Goal: Task Accomplishment & Management: Manage account settings

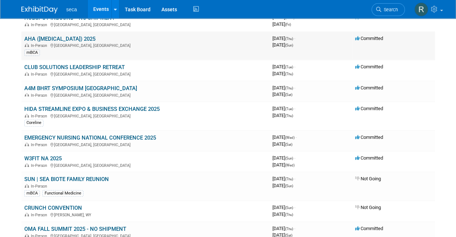
scroll to position [105, 0]
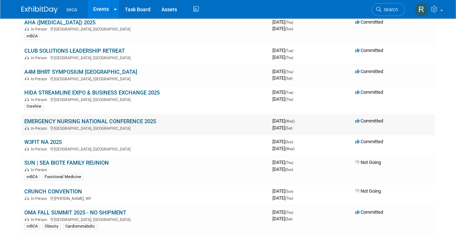
click at [127, 122] on link "EMERGENCY NURSING NATIONAL CONFERENCE 2025" at bounding box center [90, 121] width 132 height 7
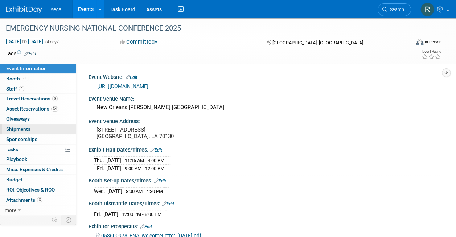
click at [25, 127] on span "Shipments 0" at bounding box center [18, 129] width 24 height 6
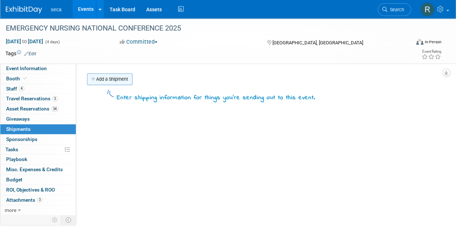
click at [119, 79] on link "Add a Shipment" at bounding box center [109, 79] width 45 height 12
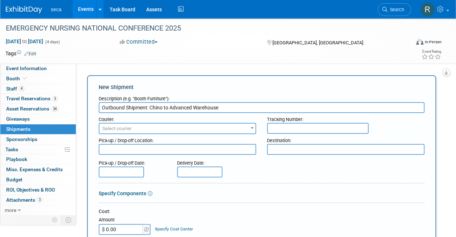
type input "Outbound Shipment: Chino to Advanced Warehouse"
click at [140, 149] on textarea at bounding box center [178, 149] width 158 height 11
paste textarea "GES Emergency Nursing seca / Booth # [GEOGRAPHIC_DATA][STREET_ADDRESS][PERSON_N…"
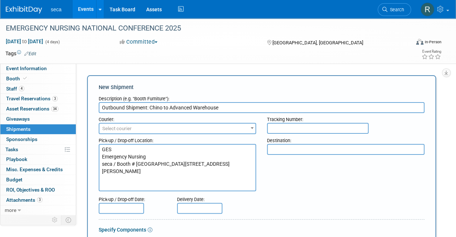
drag, startPoint x: 166, startPoint y: 185, endPoint x: 88, endPoint y: 149, distance: 85.9
type textarea "GES Emergency Nursing seca / Booth # [GEOGRAPHIC_DATA][STREET_ADDRESS][PERSON_N…"
click at [321, 151] on textarea at bounding box center [346, 149] width 158 height 11
paste textarea "GES Emergency Nursing seca / Booth # [GEOGRAPHIC_DATA][STREET_ADDRESS][PERSON_N…"
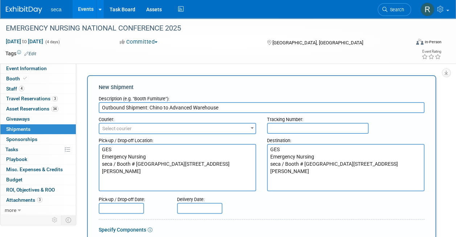
type textarea "GES Emergency Nursing seca / Booth # [GEOGRAPHIC_DATA][STREET_ADDRESS][PERSON_N…"
drag, startPoint x: 159, startPoint y: 187, endPoint x: 70, endPoint y: 116, distance: 113.4
click at [70, 116] on div "Event Information Event Info Booth Booth 4 Staff 4 Staff 3 Travel Reservations …" at bounding box center [228, 231] width 456 height 426
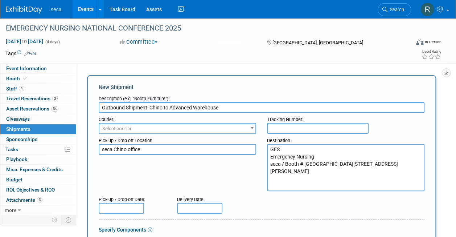
type textarea "seca Chino office"
click at [105, 207] on input "text" at bounding box center [121, 208] width 45 height 11
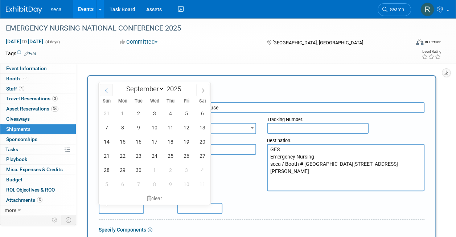
click at [108, 86] on span at bounding box center [106, 90] width 13 height 12
select select "7"
click at [184, 168] on span "29" at bounding box center [186, 170] width 14 height 14
type input "[DATE]"
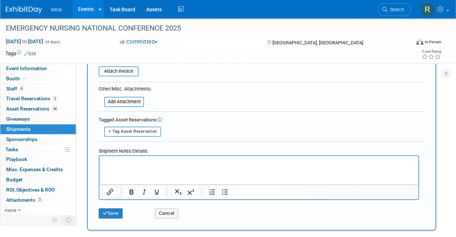
scroll to position [221, 0]
click at [234, 133] on div "Tag Asset Reservation <table style='display: inline-block; border-style:none;'>…" at bounding box center [262, 131] width 326 height 10
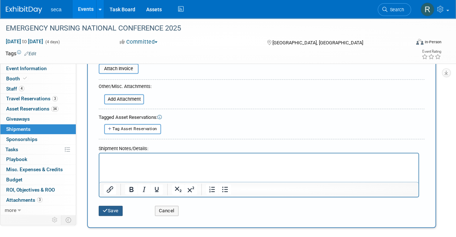
scroll to position [293, 0]
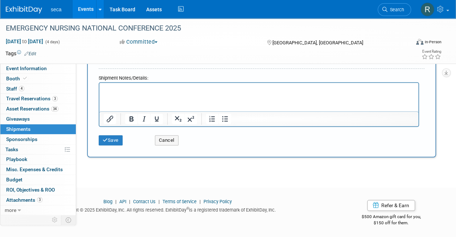
click at [158, 93] on html at bounding box center [258, 87] width 319 height 10
paste body "Rich Text Area. Press ALT-0 for help."
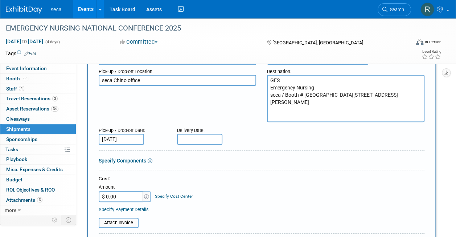
scroll to position [60, 0]
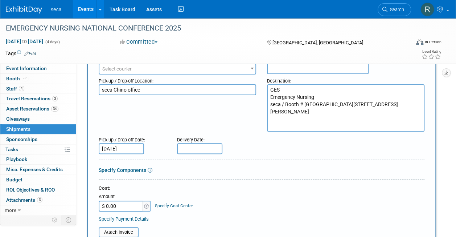
click at [192, 149] on input "text" at bounding box center [199, 148] width 45 height 11
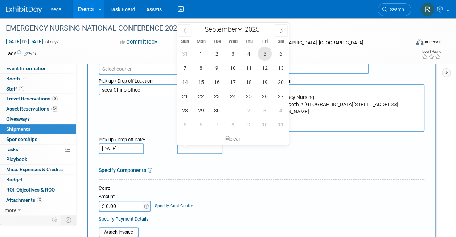
click at [265, 55] on span "5" at bounding box center [265, 53] width 14 height 14
type input "[DATE]"
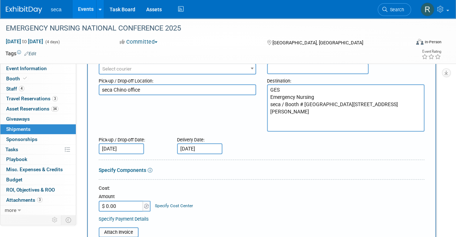
click at [257, 163] on form "Description (e.g. "Booth Furniture"): Outbound Shipment: Chino to Advanced Ware…" at bounding box center [262, 215] width 326 height 364
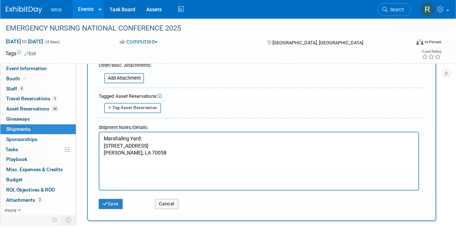
scroll to position [244, 0]
click at [113, 199] on button "Save" at bounding box center [111, 203] width 24 height 10
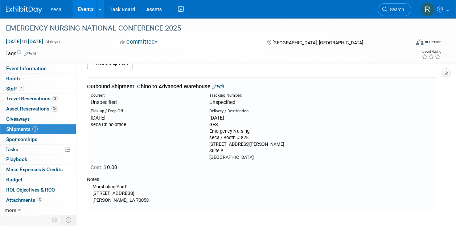
scroll to position [0, 0]
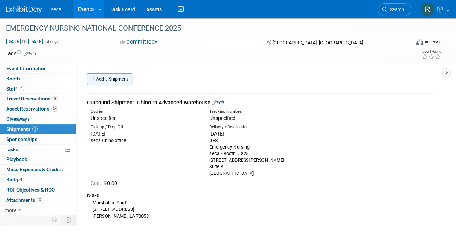
click at [101, 78] on link "Add a Shipment" at bounding box center [109, 79] width 45 height 12
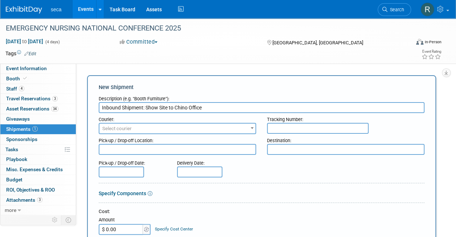
type input "Inbound Shipment: Show Site to Chino Office"
click at [153, 144] on textarea at bounding box center [178, 149] width 158 height 11
paste textarea "[PERSON_NAME] [GEOGRAPHIC_DATA] [STREET_ADDRESS][PERSON_NAME]"
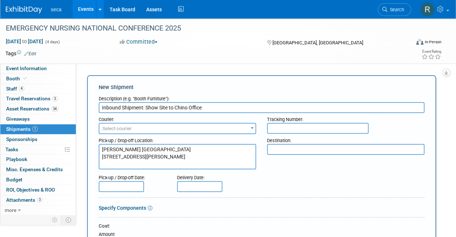
type textarea "[PERSON_NAME] [GEOGRAPHIC_DATA] [STREET_ADDRESS][PERSON_NAME]"
click at [286, 152] on textarea at bounding box center [346, 149] width 158 height 11
type textarea "S"
type textarea "seca Chino office"
click at [130, 187] on input "text" at bounding box center [121, 186] width 45 height 11
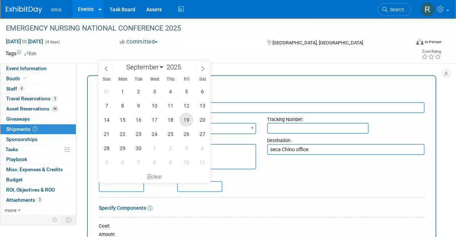
click at [183, 125] on span "19" at bounding box center [186, 120] width 14 height 14
type input "[DATE]"
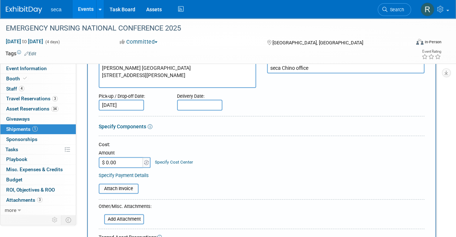
scroll to position [176, 0]
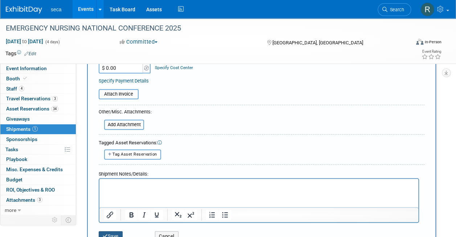
click at [113, 232] on button "Save" at bounding box center [111, 236] width 24 height 10
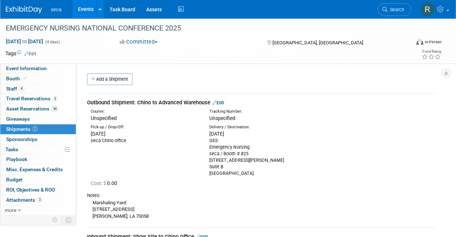
scroll to position [108, 0]
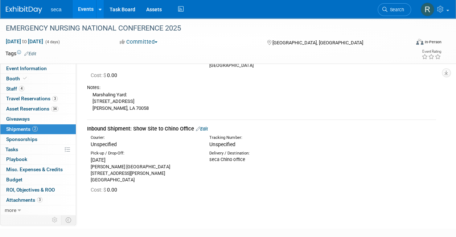
click at [208, 126] on link "Edit" at bounding box center [202, 128] width 12 height 5
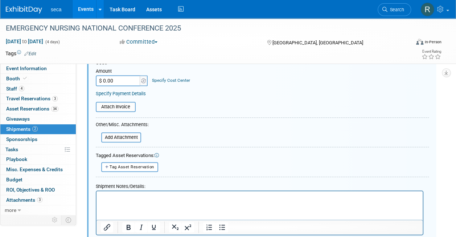
scroll to position [304, 0]
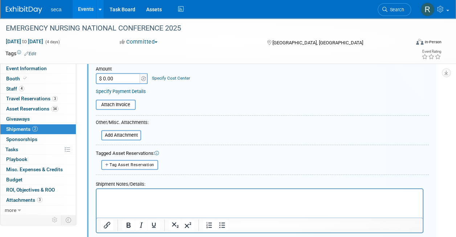
click at [155, 199] on html at bounding box center [260, 194] width 326 height 10
paste body "Rich Text Area. Press ALT-0 for help."
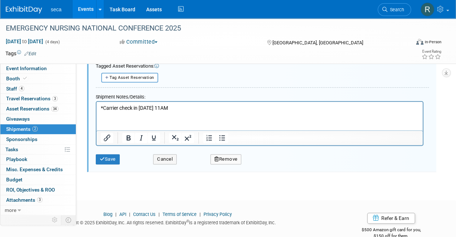
scroll to position [392, 0]
click at [112, 157] on button "Save" at bounding box center [108, 158] width 24 height 10
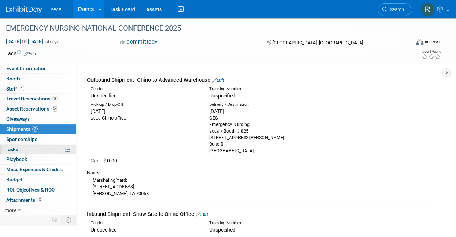
scroll to position [22, 0]
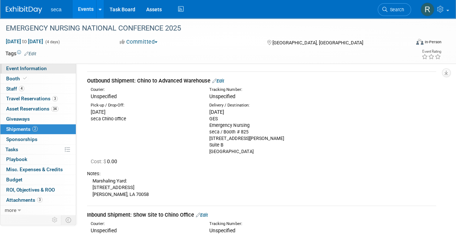
click at [25, 70] on span "Event Information" at bounding box center [26, 68] width 41 height 6
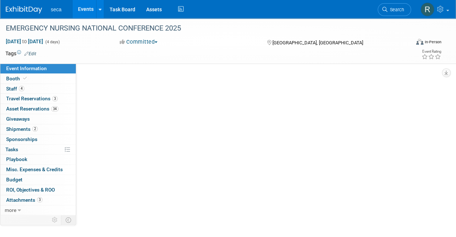
scroll to position [0, 0]
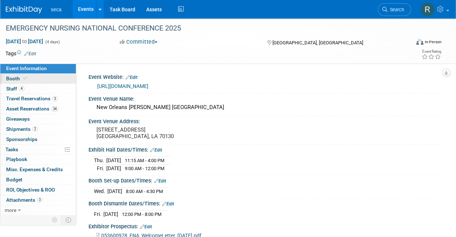
click at [36, 80] on link "Booth" at bounding box center [37, 79] width 75 height 10
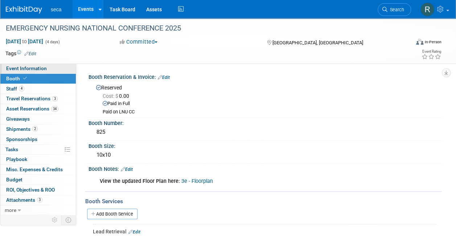
click at [23, 68] on span "Event Information" at bounding box center [26, 68] width 41 height 6
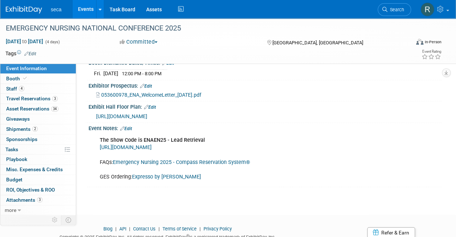
scroll to position [142, 0]
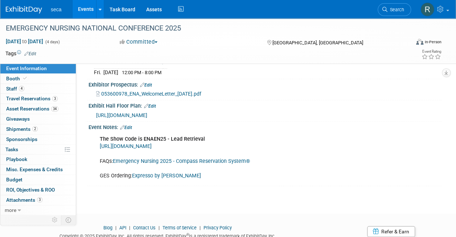
click at [148, 173] on link "Expresso by [PERSON_NAME]" at bounding box center [166, 175] width 69 height 6
click at [31, 127] on span "Shipments 2" at bounding box center [22, 129] width 32 height 6
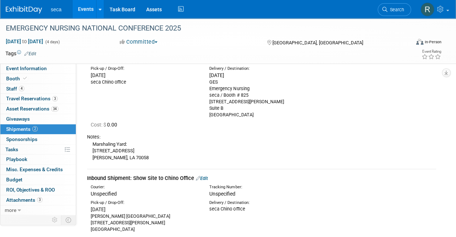
scroll to position [7, 0]
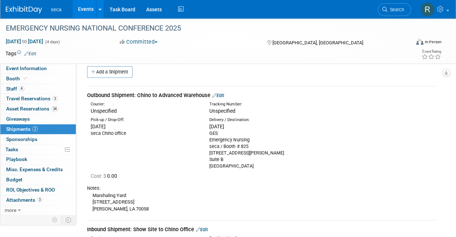
click at [224, 96] on link "Edit" at bounding box center [218, 95] width 12 height 5
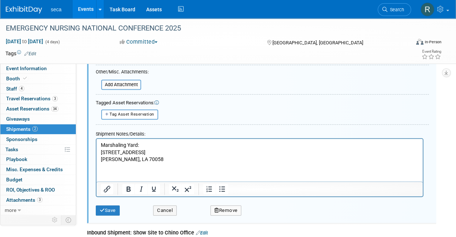
scroll to position [244, 0]
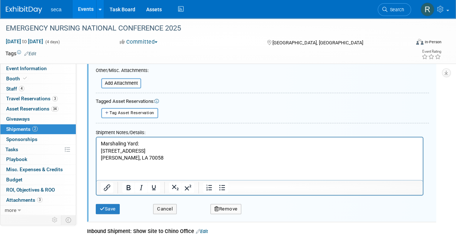
click at [139, 161] on html "Marshaling Yard: [STREET_ADDRESS] [PERSON_NAME], LA 70058" at bounding box center [260, 149] width 326 height 24
click at [158, 161] on html "Marshaling Yard: [STREET_ADDRESS] [PERSON_NAME], LA 70058" at bounding box center [260, 149] width 326 height 24
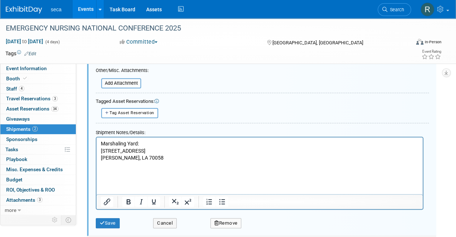
paste body "Rich Text Area. Press ALT-0 for help."
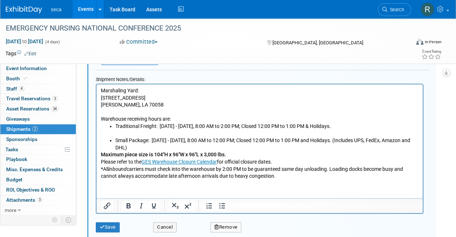
scroll to position [297, 0]
click at [135, 132] on li "Traditional Freight: [DATE] - [DATE], 8:00 AM to 2:00 PM; Closed 12:00 PM to 1:…" at bounding box center [266, 129] width 303 height 14
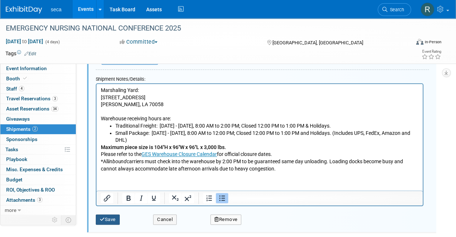
click at [110, 219] on button "Save" at bounding box center [108, 219] width 24 height 10
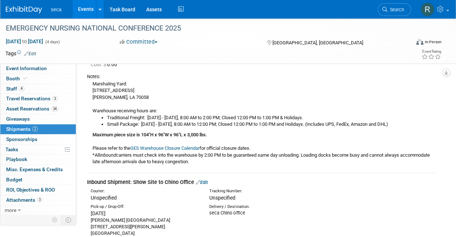
scroll to position [0, 0]
